Goal: Transaction & Acquisition: Purchase product/service

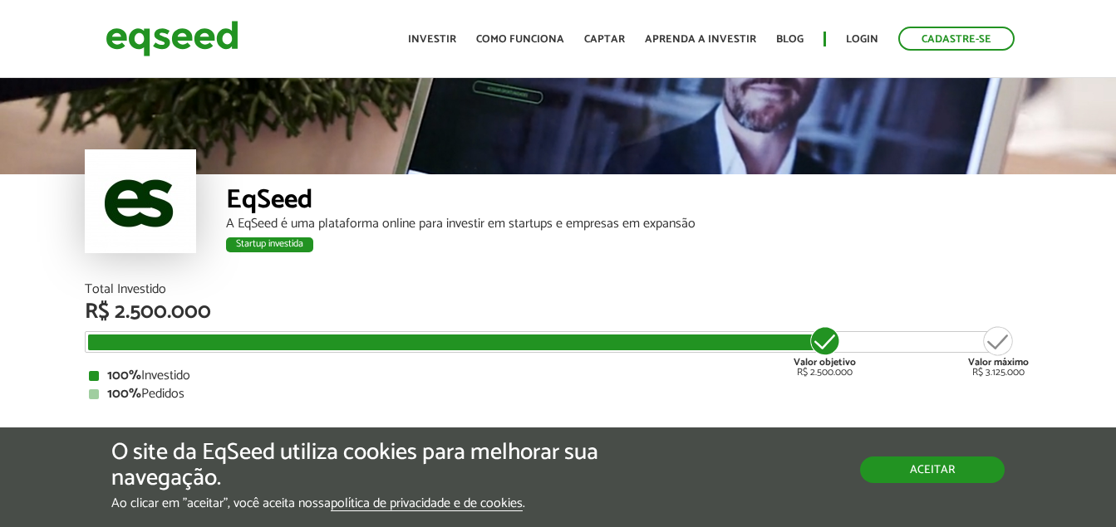
click at [924, 474] on button "Aceitar" at bounding box center [932, 470] width 145 height 27
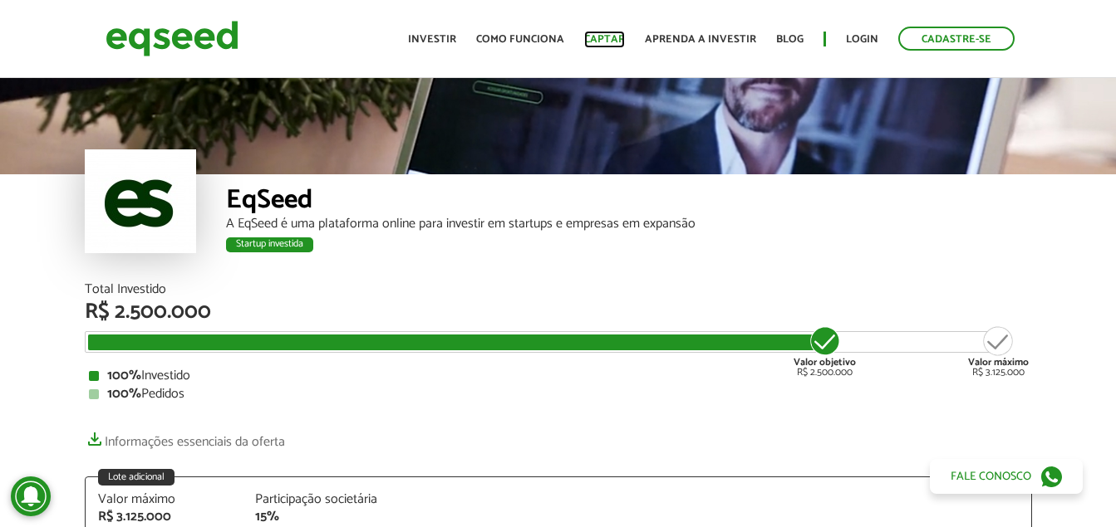
click at [605, 34] on link "Captar" at bounding box center [604, 39] width 41 height 11
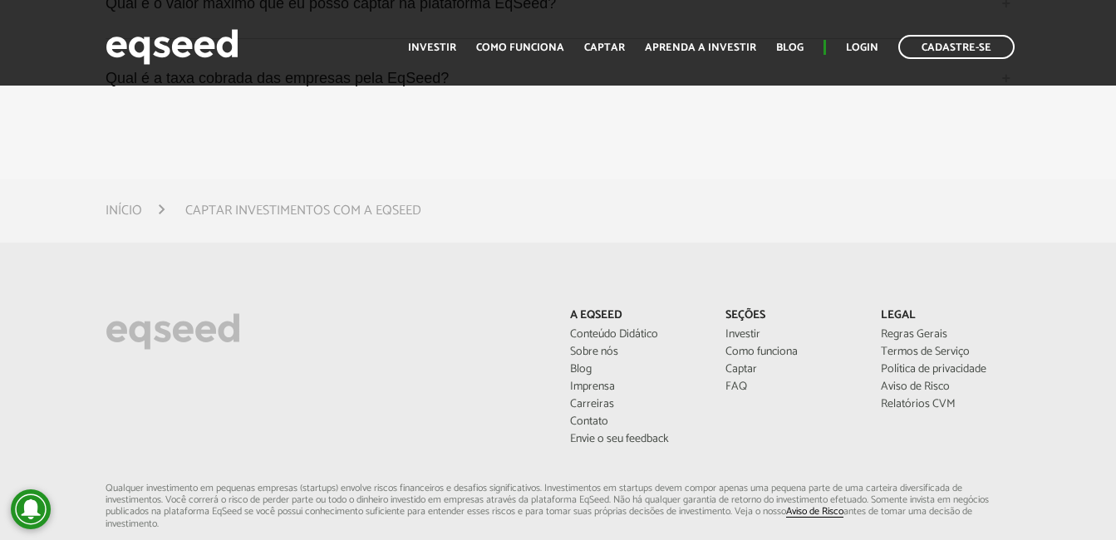
scroll to position [4901, 0]
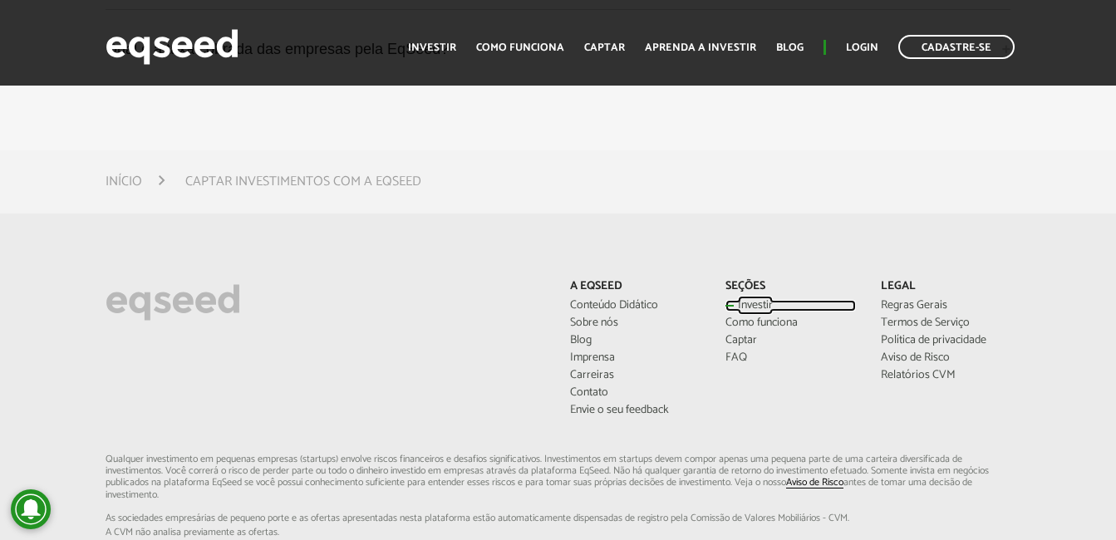
click at [748, 300] on link "Investir" at bounding box center [790, 306] width 130 height 12
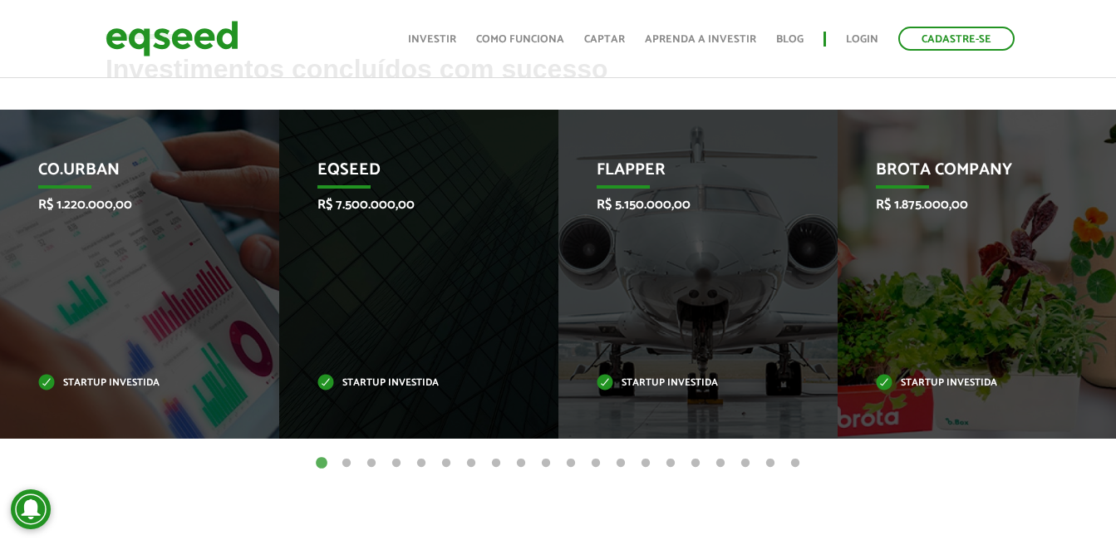
scroll to position [665, 0]
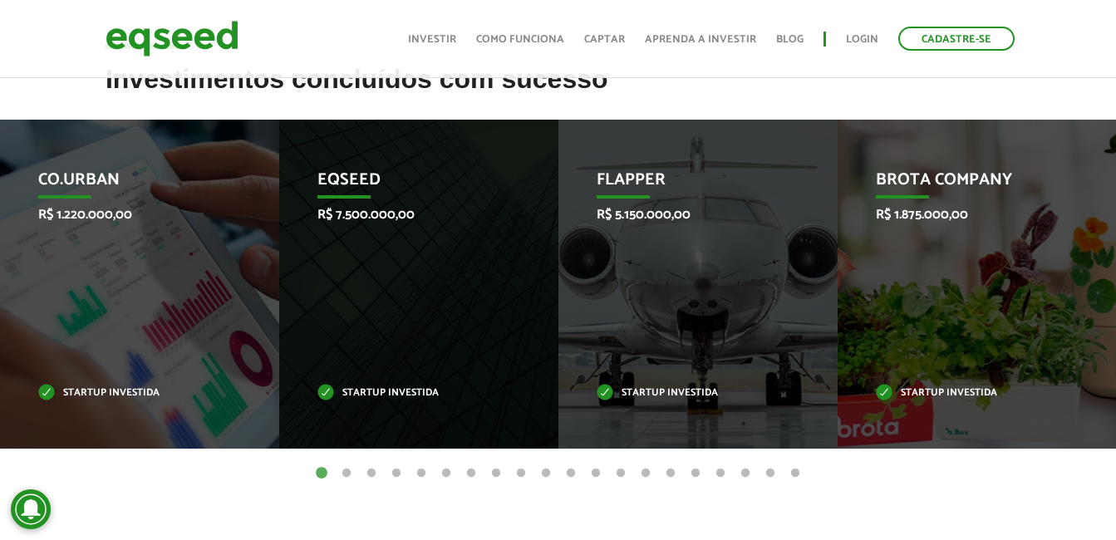
click at [346, 473] on button "2" at bounding box center [346, 473] width 17 height 17
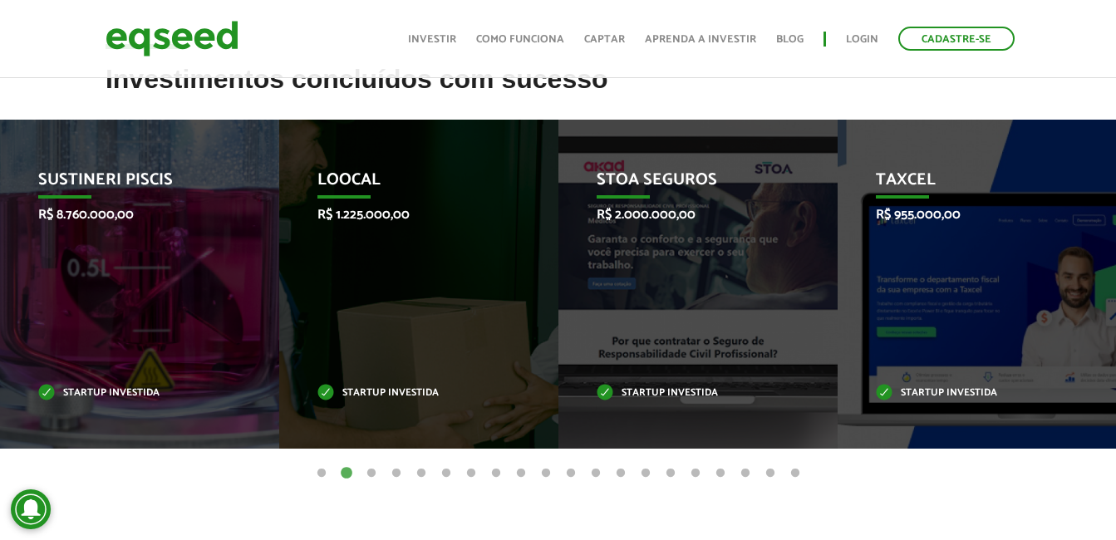
click at [374, 471] on button "3" at bounding box center [371, 473] width 17 height 17
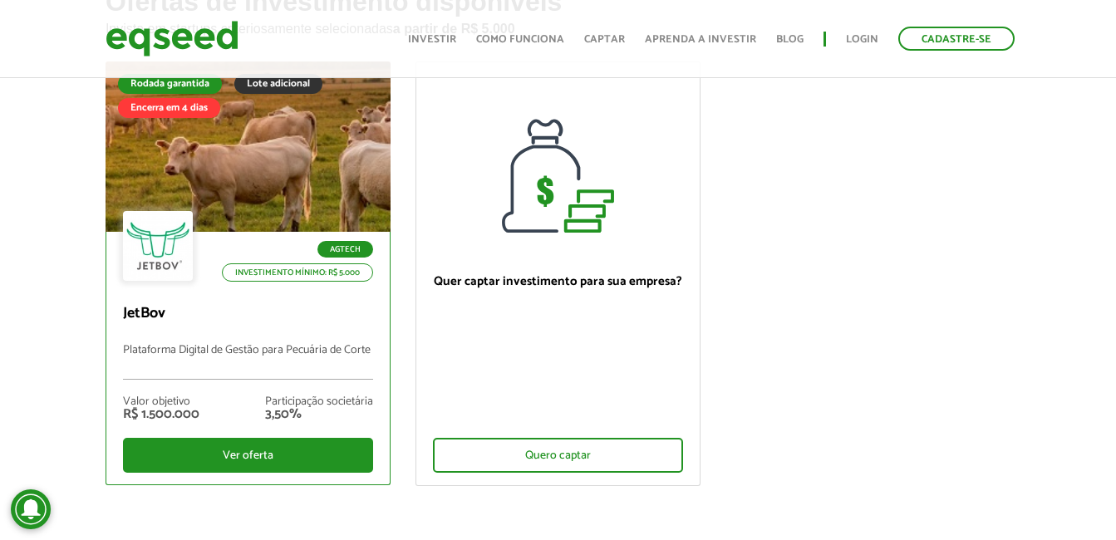
scroll to position [166, 0]
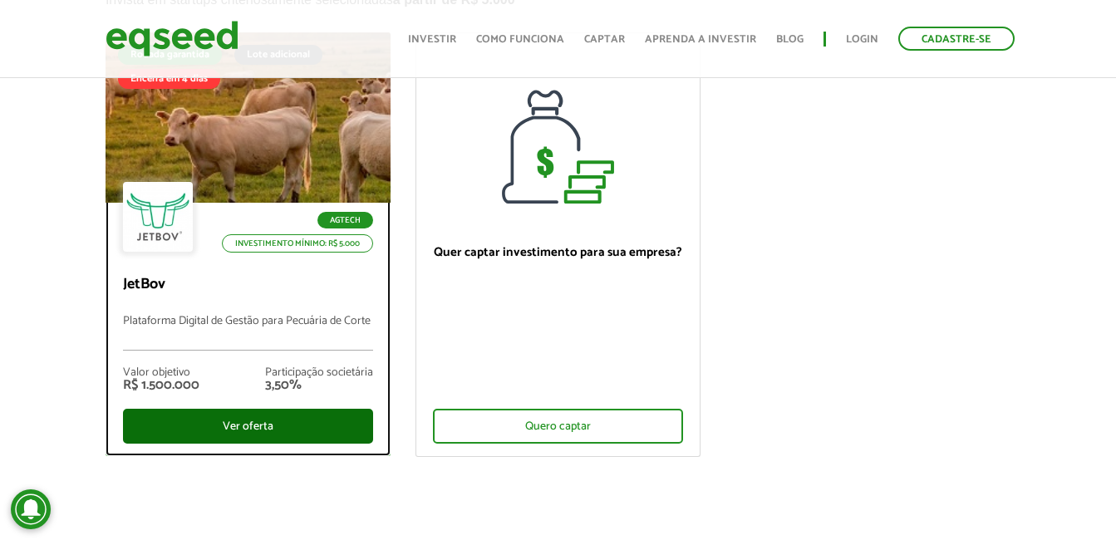
click at [229, 428] on div "Ver oferta" at bounding box center [248, 426] width 250 height 35
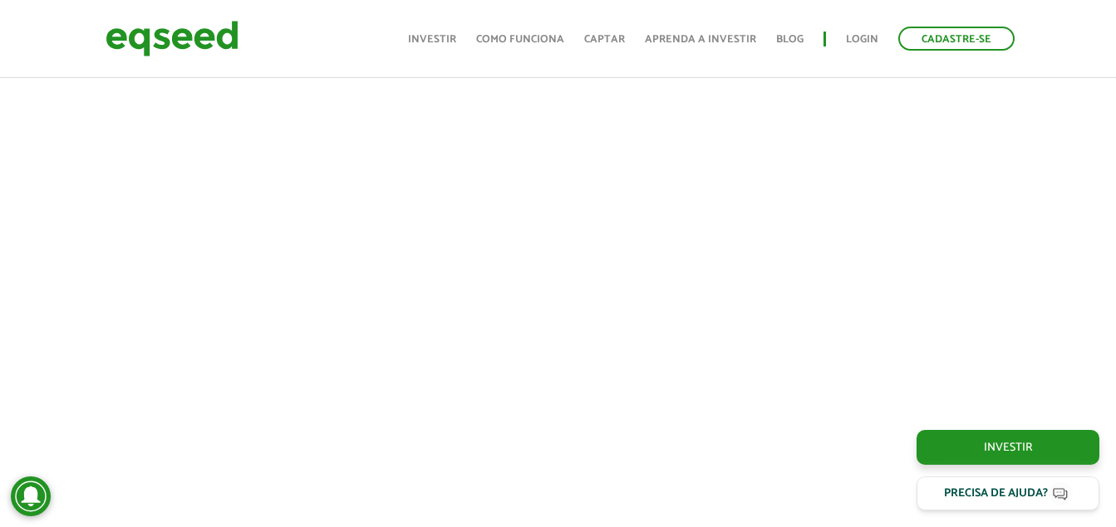
scroll to position [726, 0]
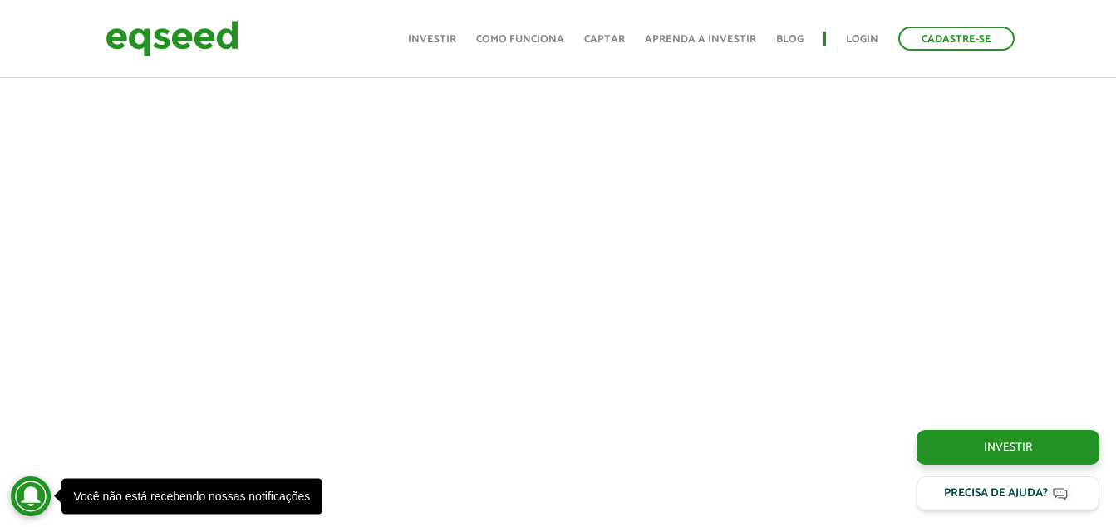
click at [1083, 350] on div at bounding box center [558, 244] width 1116 height 567
